Goal: Task Accomplishment & Management: Complete application form

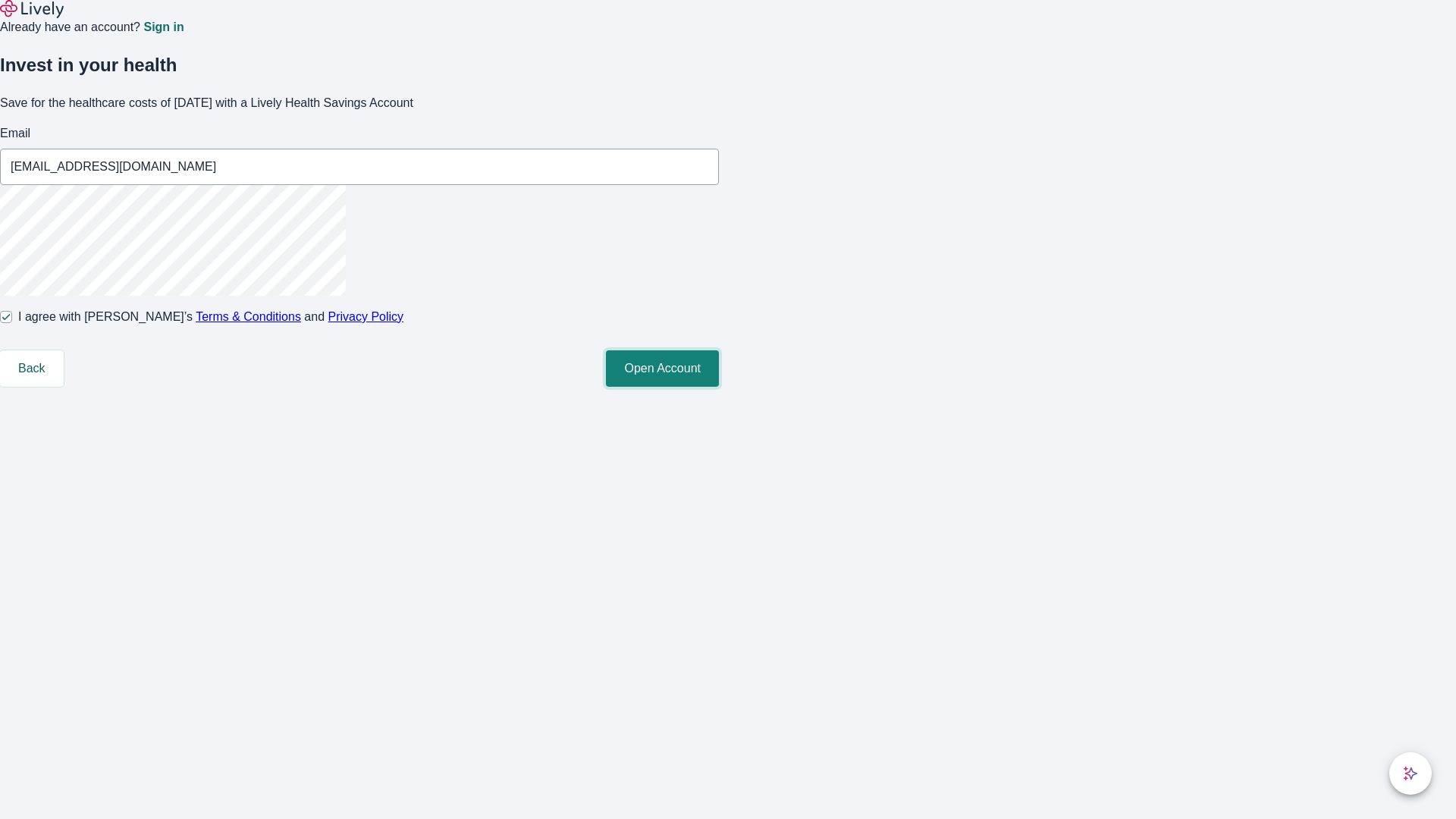
click at [719, 386] on button "Open Account" at bounding box center [663, 369] width 113 height 37
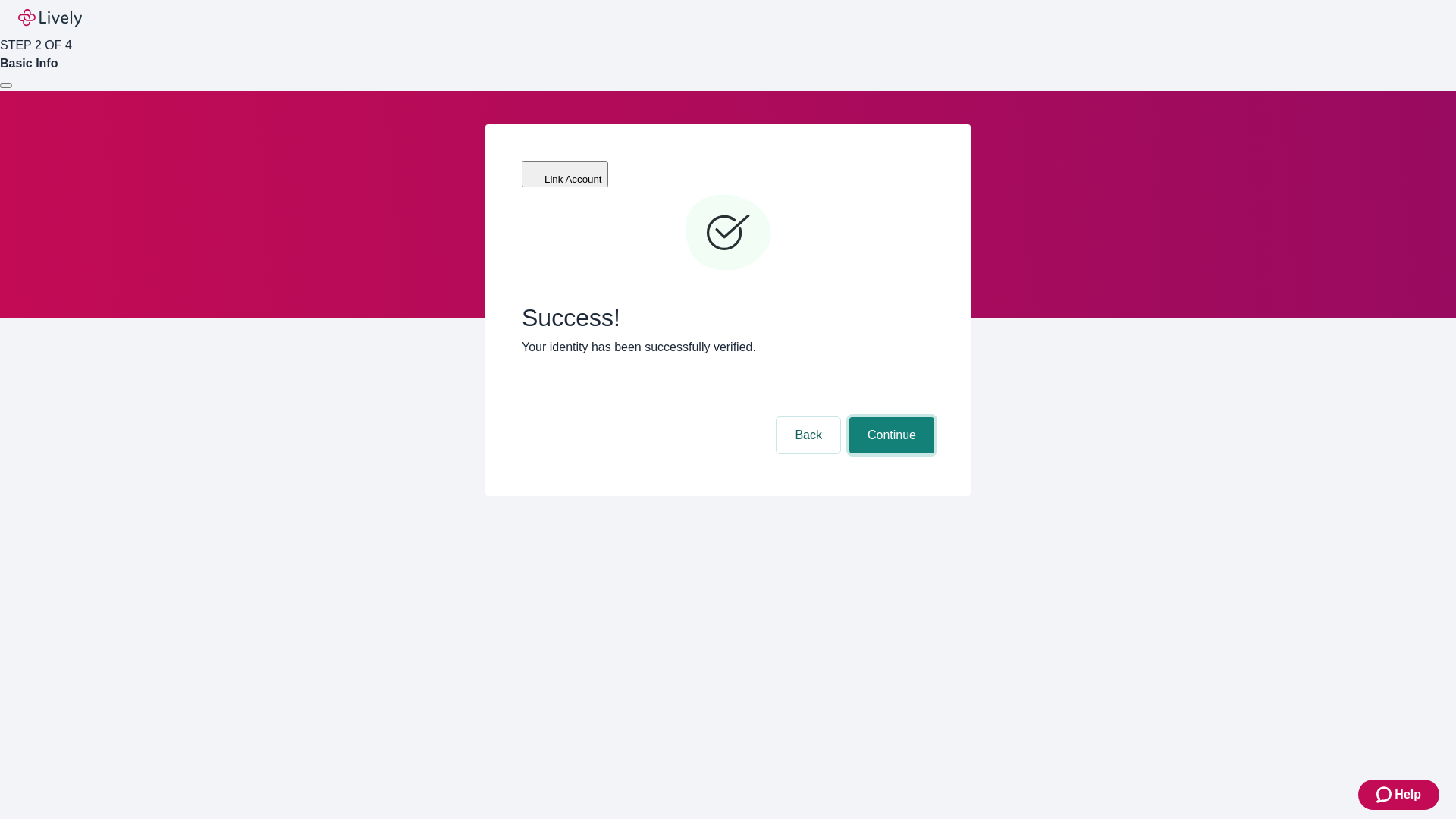
click at [890, 418] on button "Continue" at bounding box center [892, 435] width 85 height 37
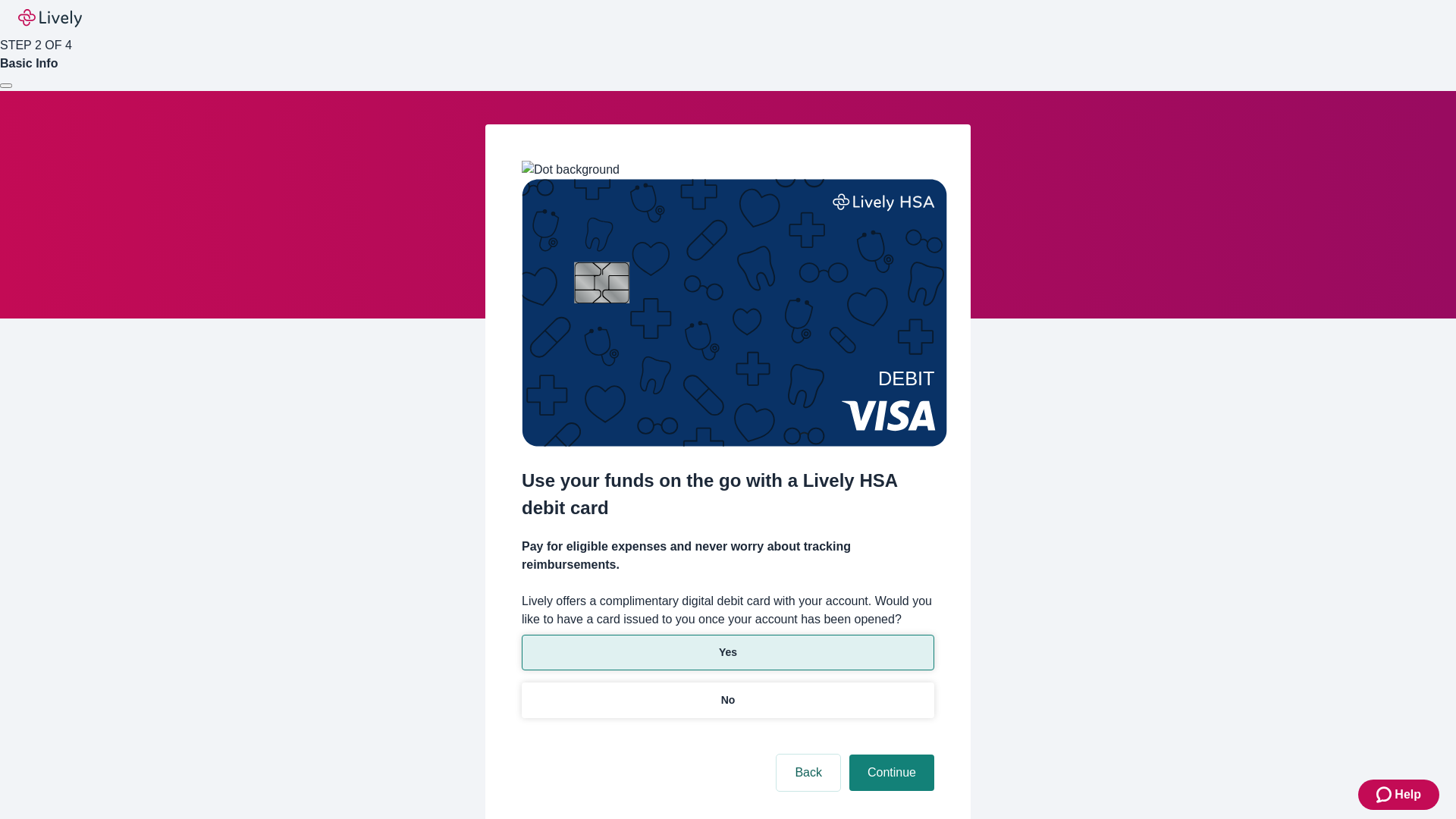
click at [728, 645] on p "Yes" at bounding box center [728, 652] width 18 height 16
click at [890, 755] on button "Continue" at bounding box center [892, 773] width 85 height 37
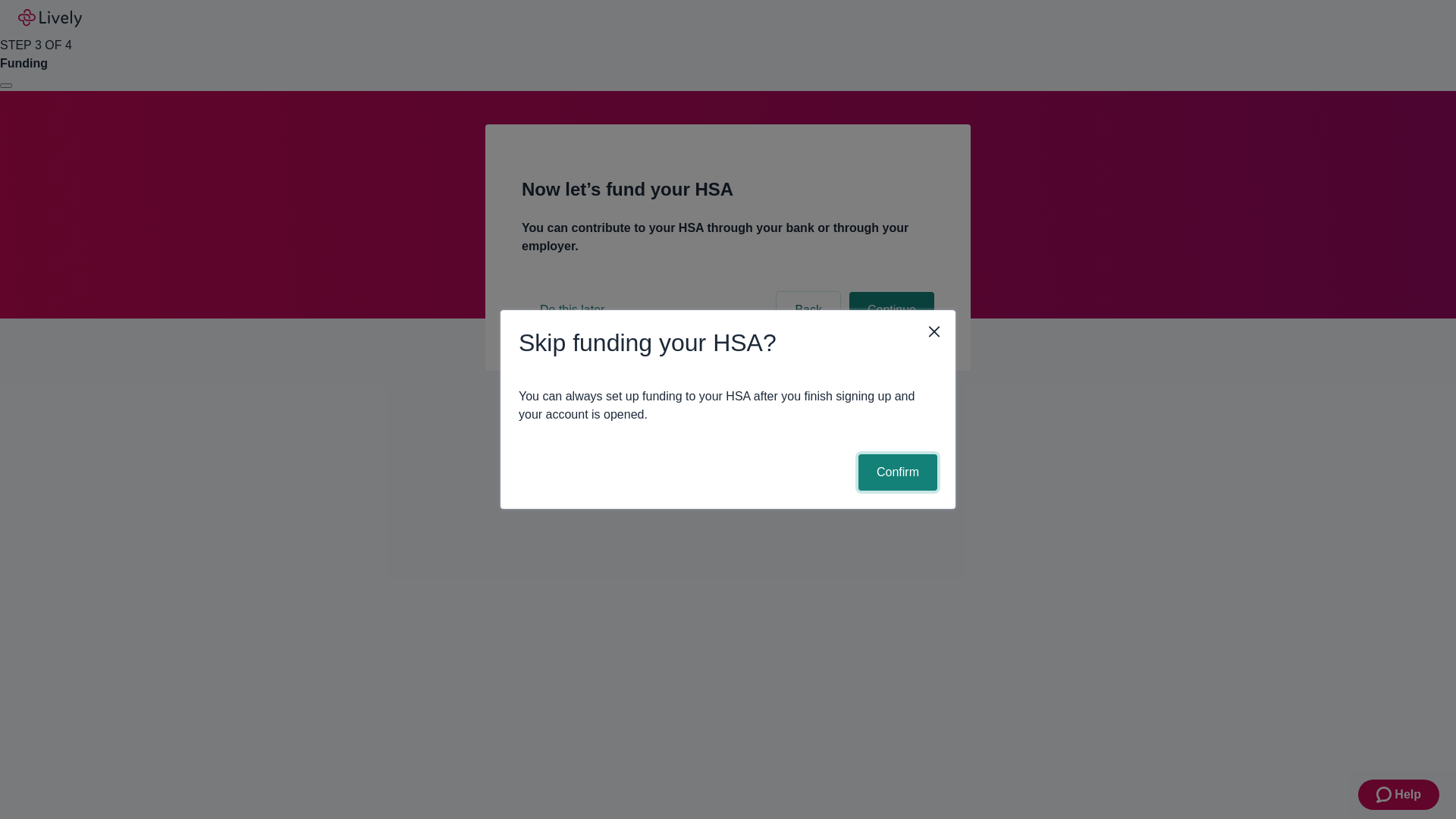
click at [896, 472] on button "Confirm" at bounding box center [898, 472] width 79 height 37
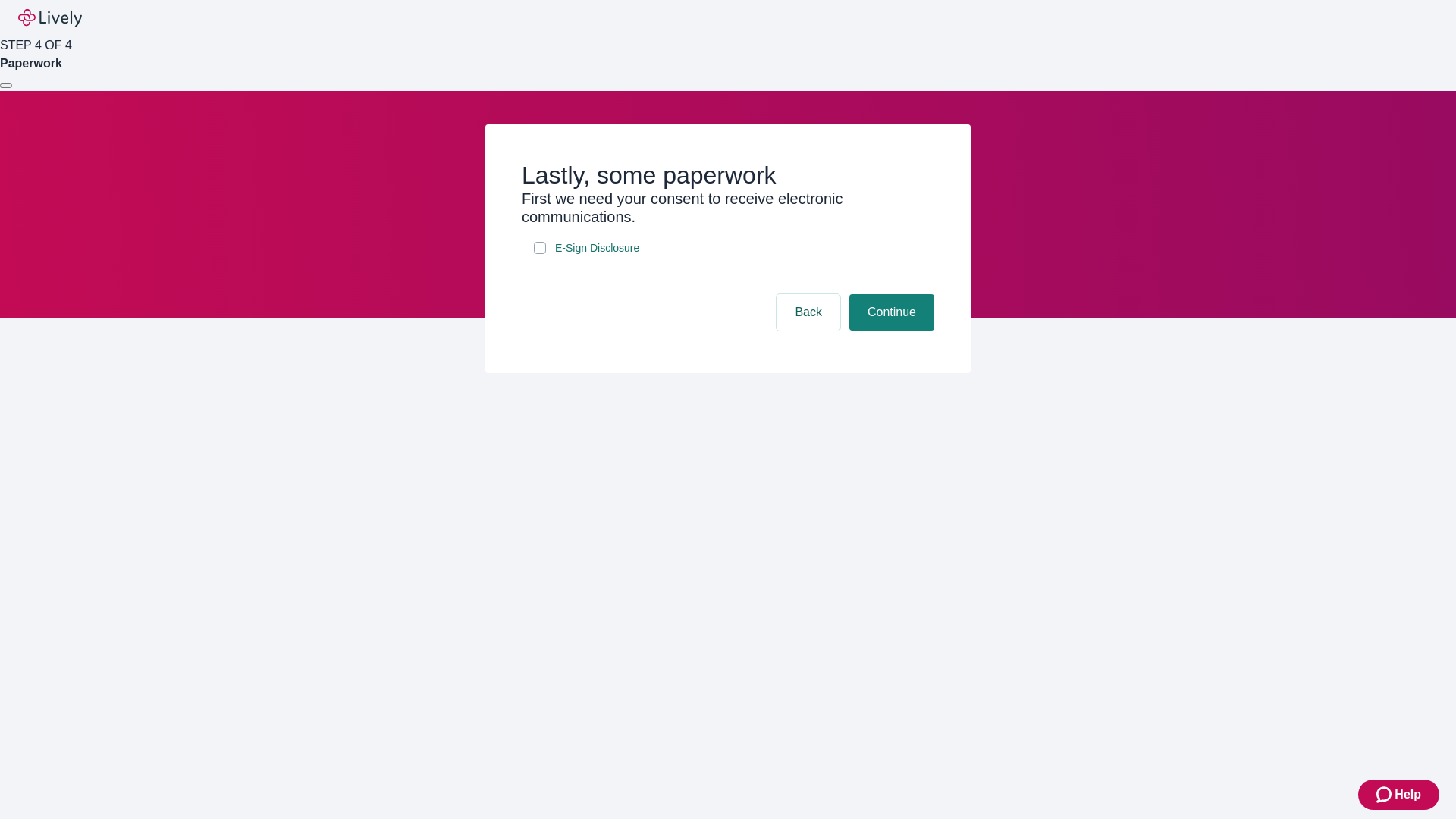
click at [540, 254] on input "E-Sign Disclosure" at bounding box center [540, 248] width 12 height 12
checkbox input "true"
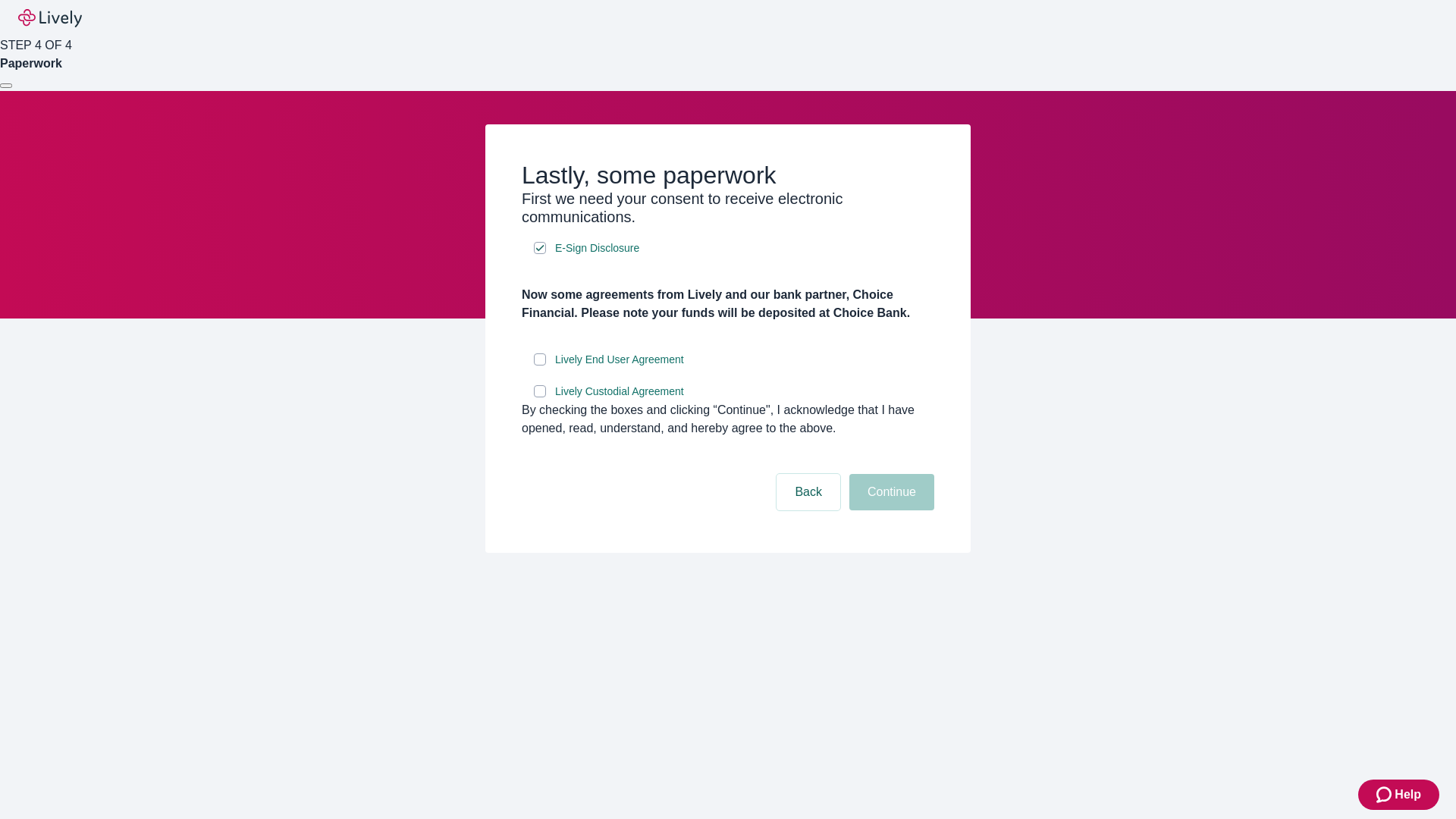
click at [540, 366] on input "Lively End User Agreement" at bounding box center [540, 359] width 12 height 12
checkbox input "true"
click at [540, 398] on input "Lively Custodial Agreement" at bounding box center [540, 391] width 12 height 12
checkbox input "true"
click at [890, 511] on button "Continue" at bounding box center [892, 492] width 85 height 37
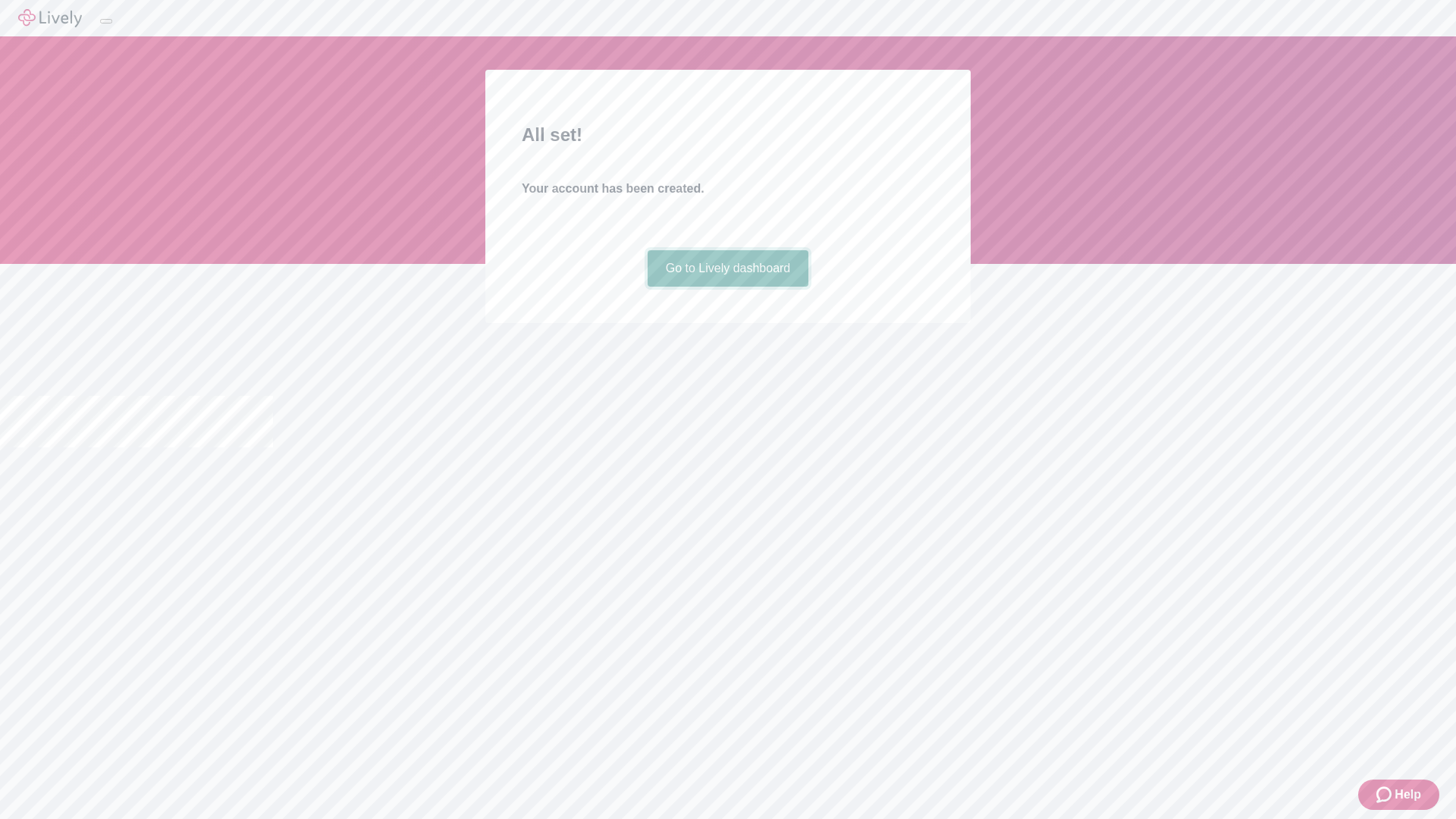
click at [728, 287] on link "Go to Lively dashboard" at bounding box center [728, 269] width 161 height 37
